Goal: Navigation & Orientation: Find specific page/section

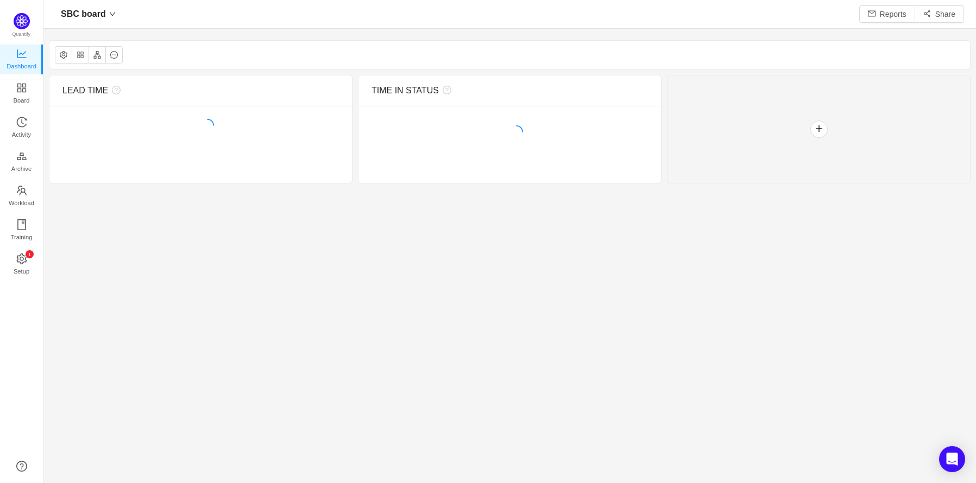
scroll to position [461, 899]
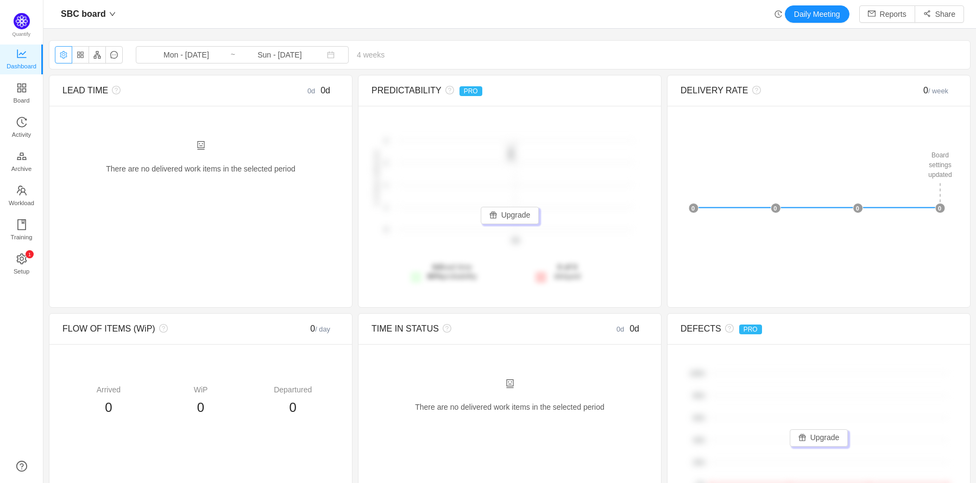
click at [61, 56] on button "button" at bounding box center [63, 54] width 17 height 17
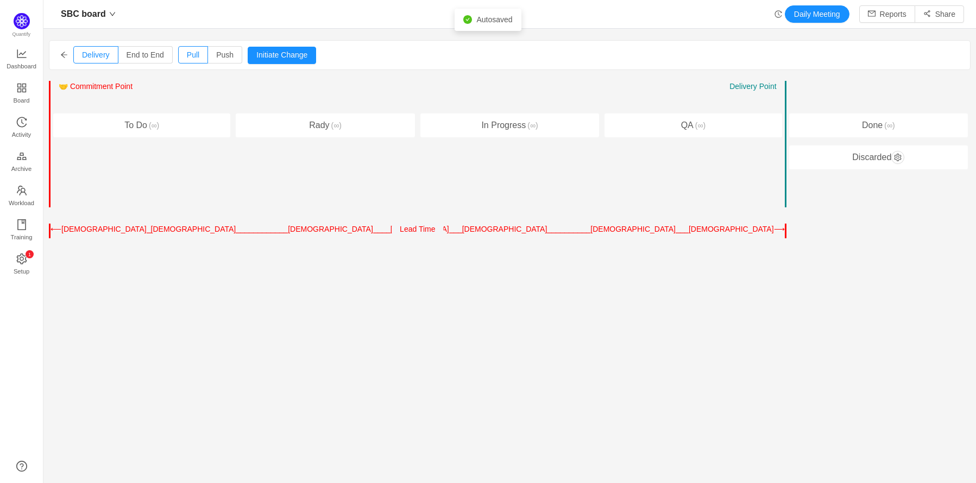
click at [162, 119] on div "To Do (∞)" at bounding box center [141, 125] width 177 height 24
click at [18, 256] on icon "icon: setting" at bounding box center [21, 258] width 10 height 11
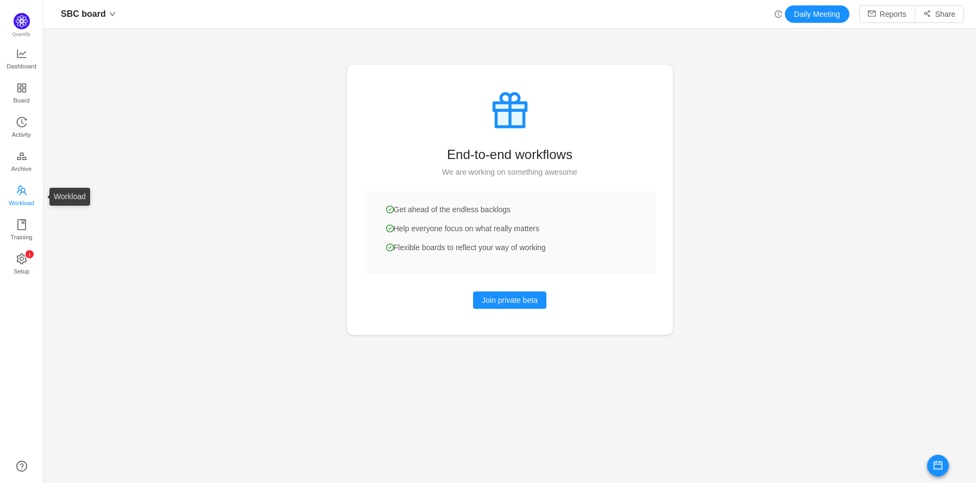
click at [27, 194] on span "Workload" at bounding box center [22, 203] width 26 height 22
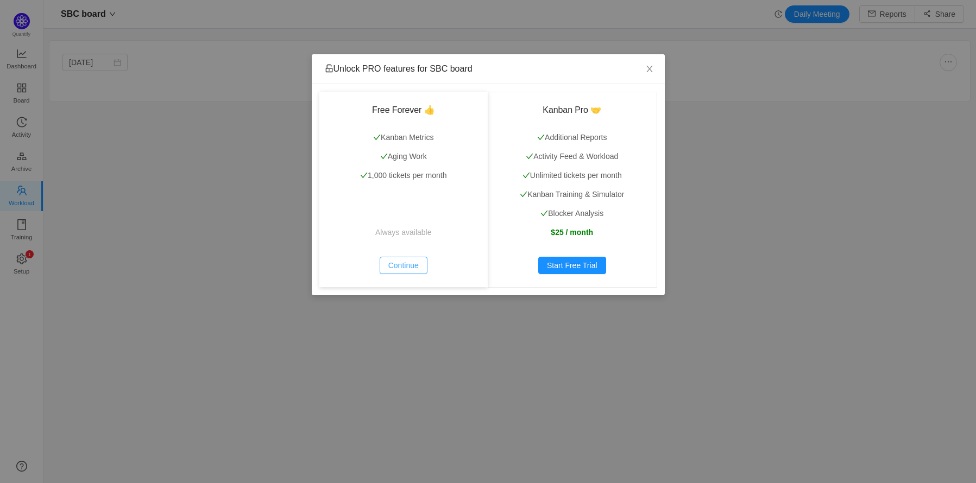
click at [411, 258] on button "Continue" at bounding box center [404, 265] width 48 height 17
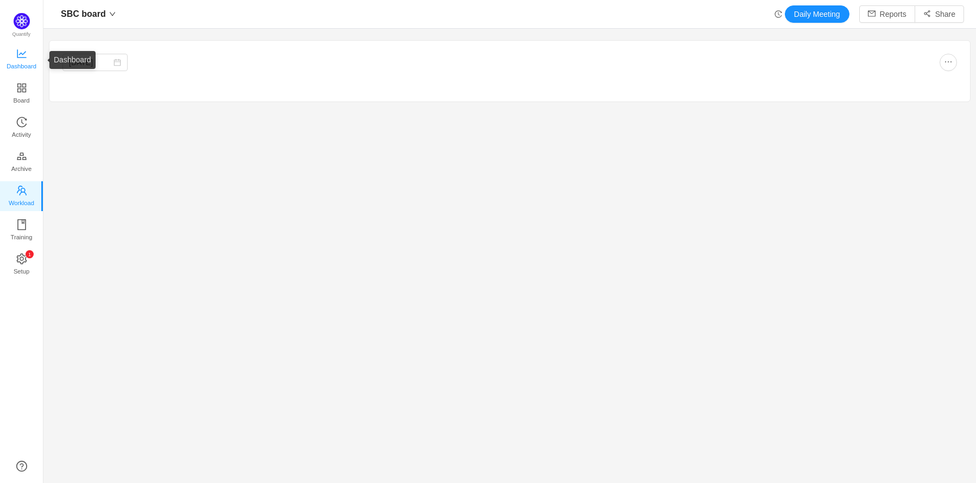
click at [21, 61] on span "Dashboard" at bounding box center [22, 66] width 30 height 22
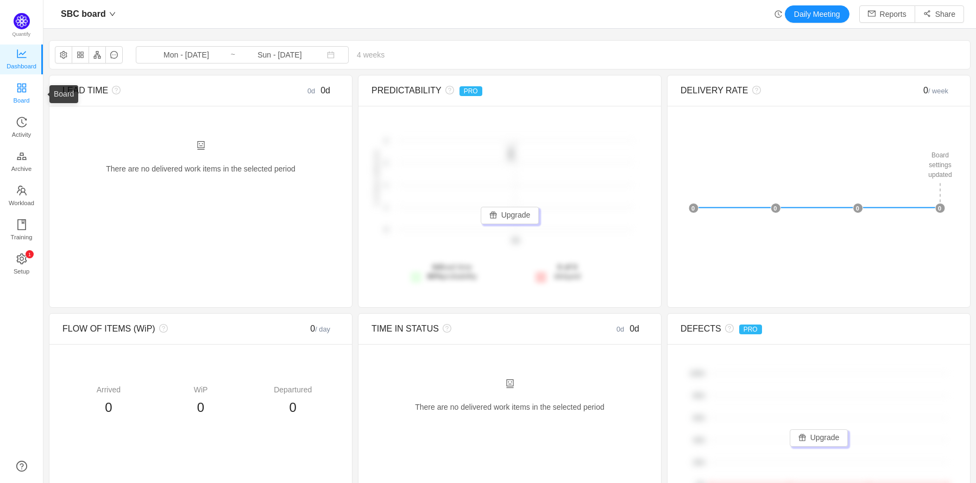
click at [23, 96] on span "Board" at bounding box center [22, 101] width 16 height 22
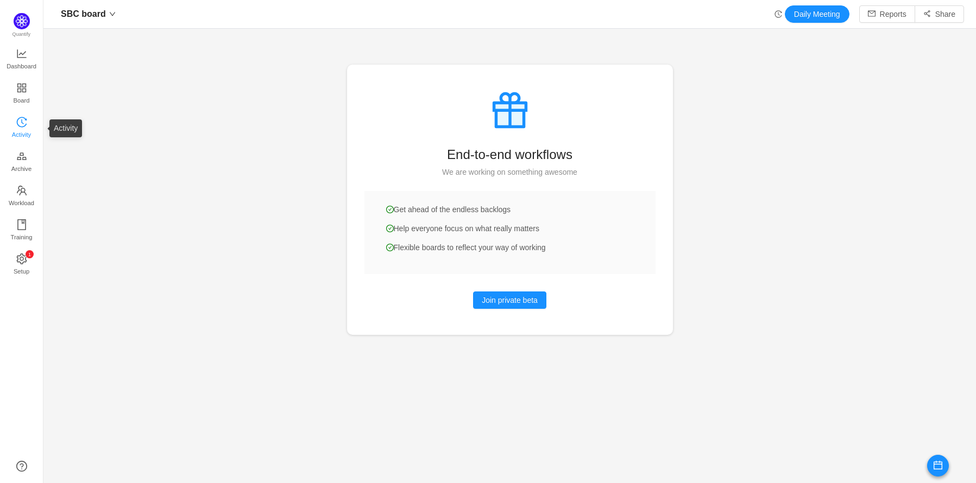
click at [24, 129] on span "Activity" at bounding box center [21, 135] width 19 height 22
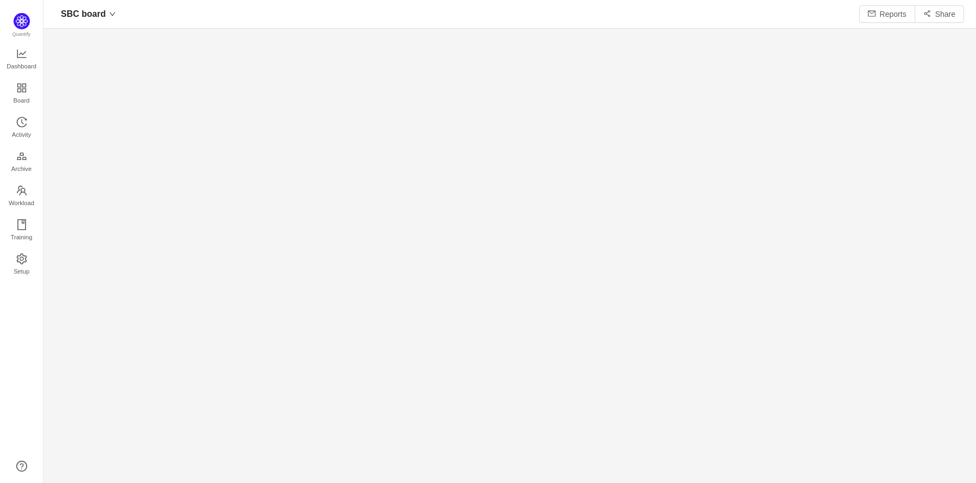
scroll to position [16, 16]
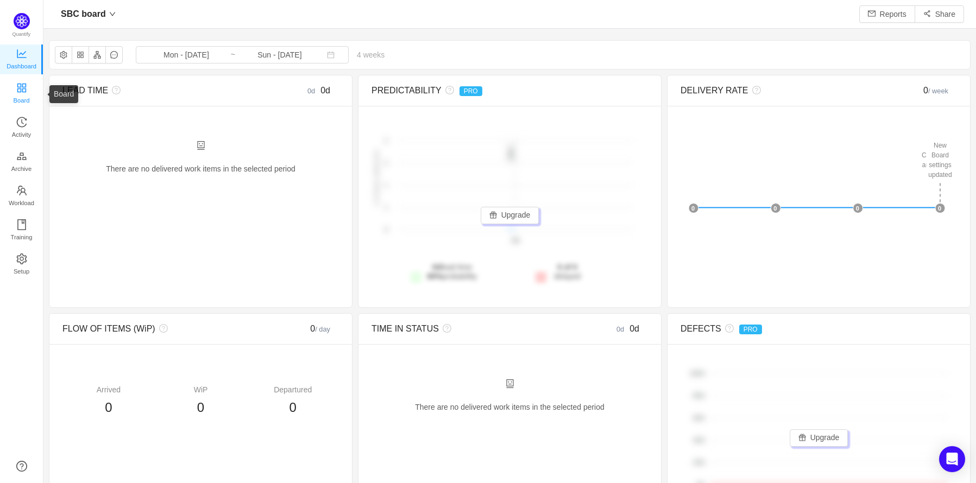
click at [23, 94] on span "Board" at bounding box center [22, 101] width 16 height 22
